Goal: Find specific page/section: Find specific page/section

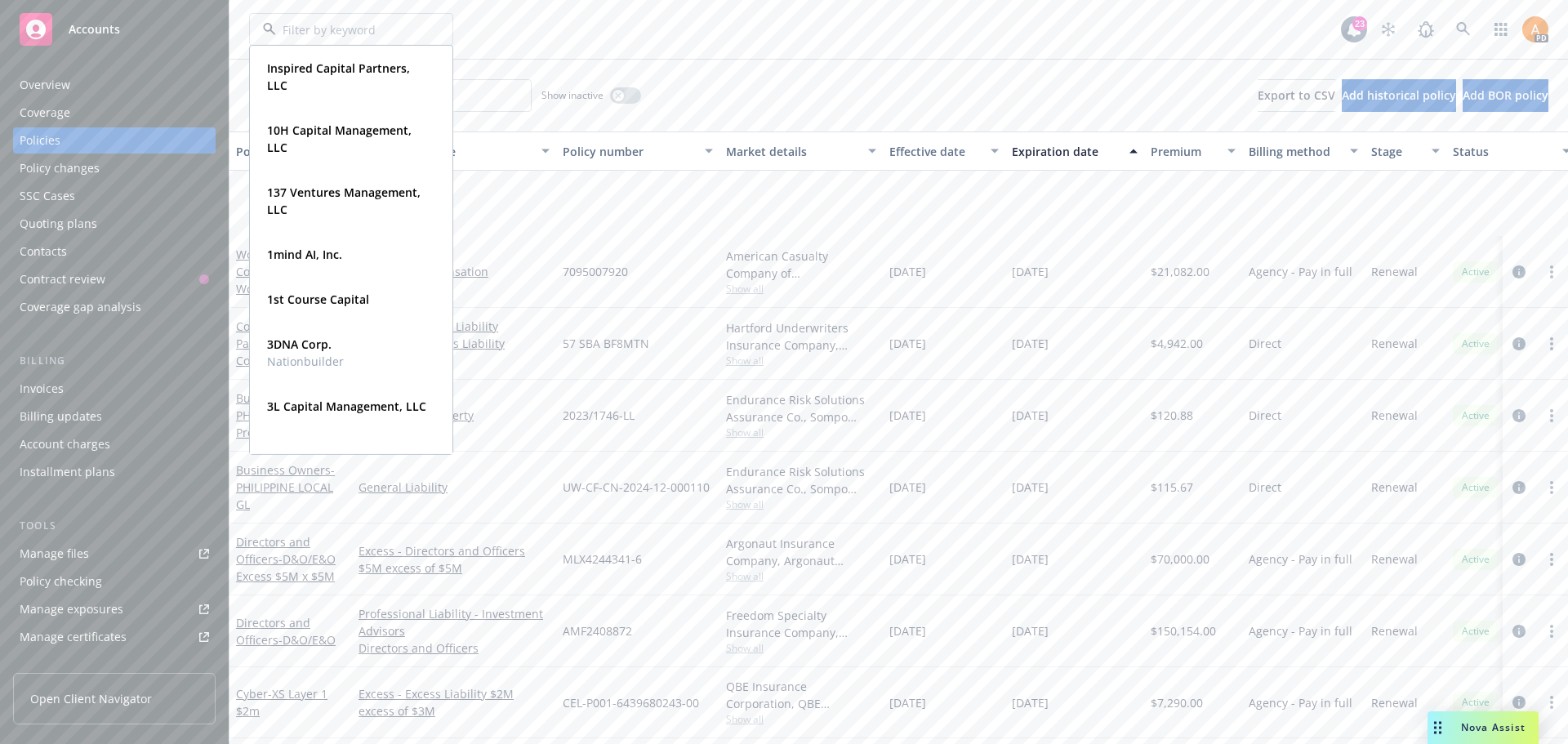
scroll to position [163, 0]
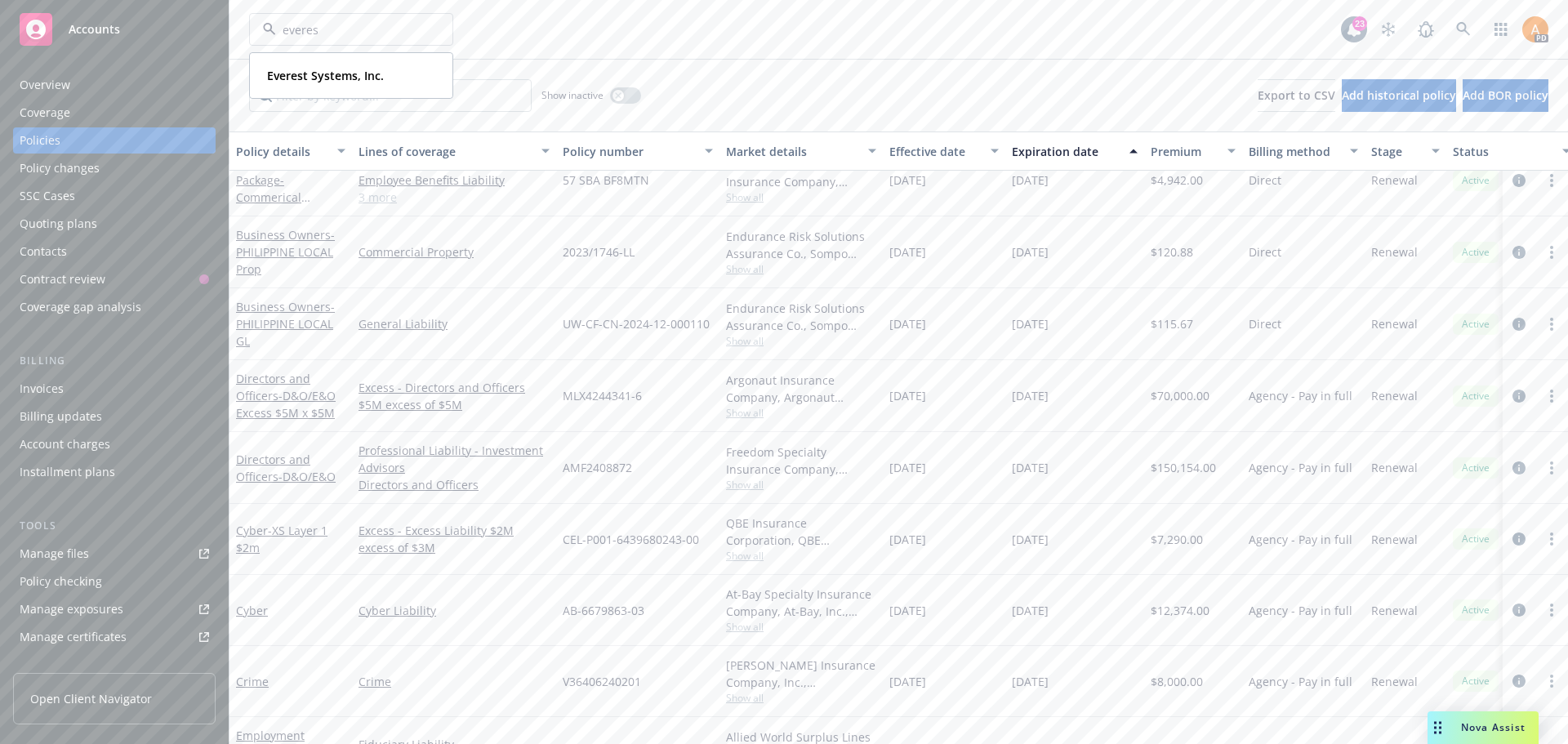
type input "everest"
click at [325, 78] on strong "Everest Systems, Inc." at bounding box center [326, 75] width 117 height 16
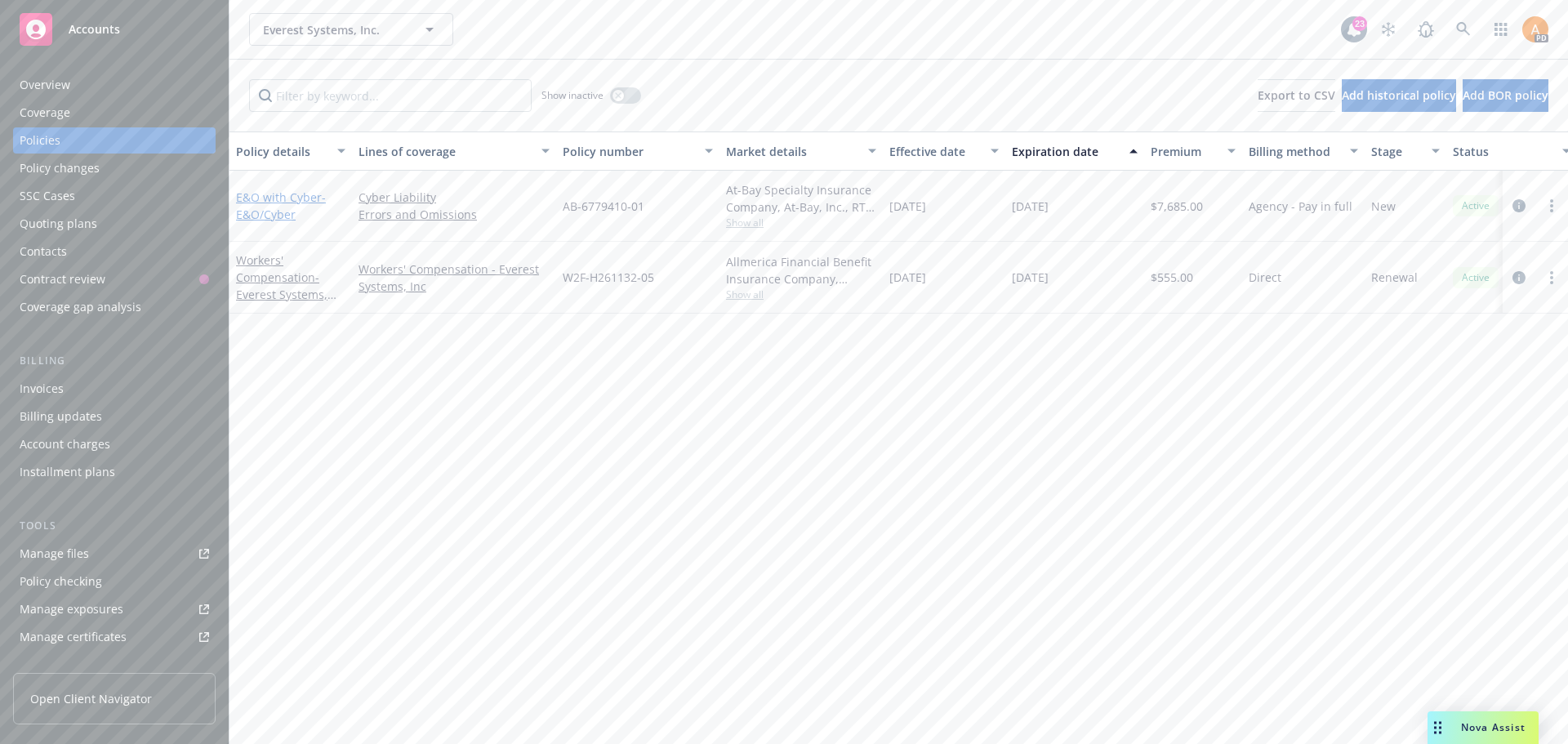
click at [276, 210] on span "- E&O/Cyber" at bounding box center [281, 206] width 90 height 33
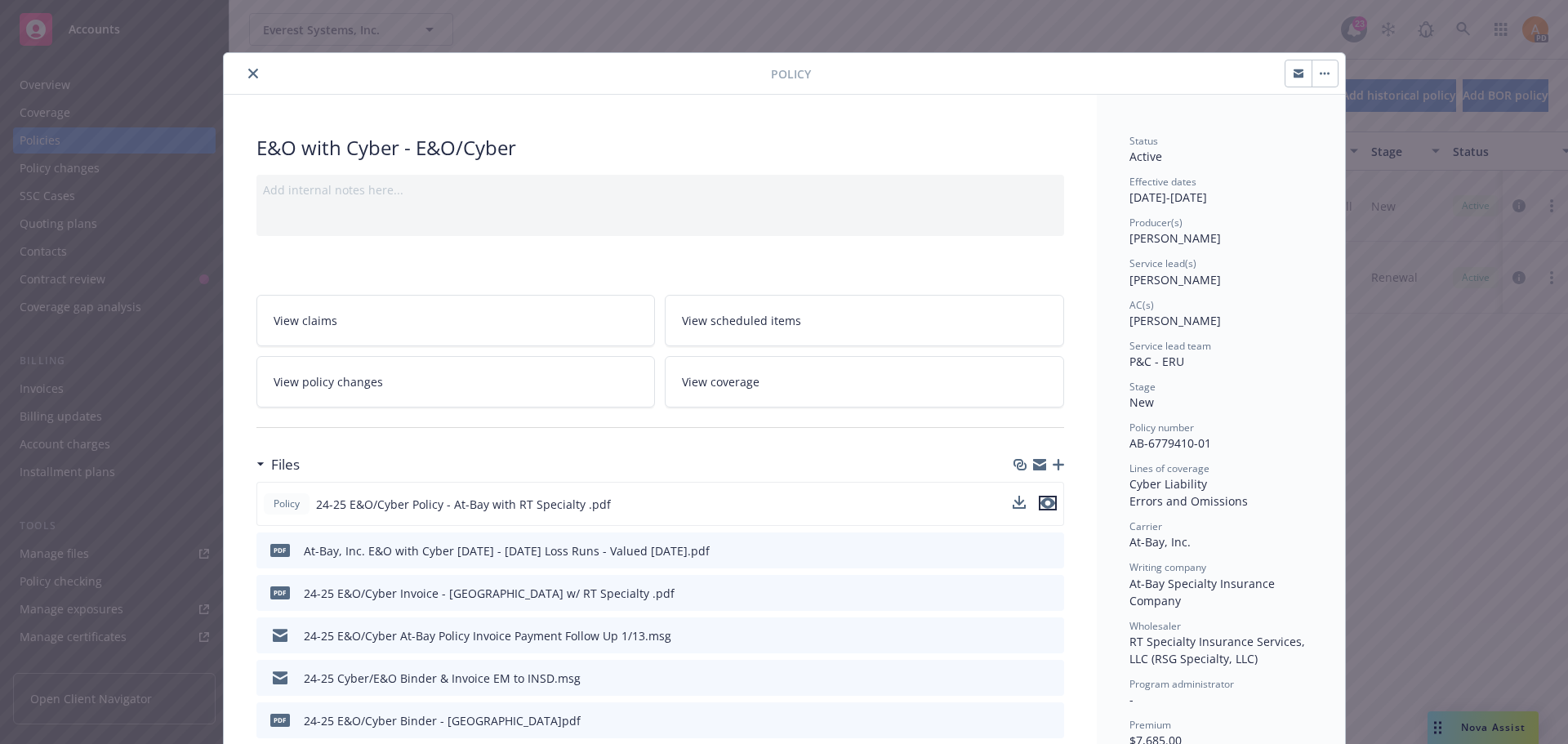
click at [1042, 503] on icon "preview file" at bounding box center [1048, 502] width 15 height 11
